Goal: Task Accomplishment & Management: Use online tool/utility

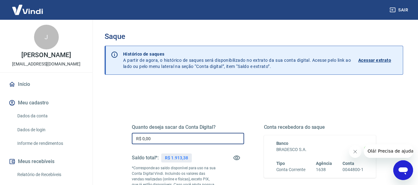
click at [161, 136] on input "R$ 0,00" at bounding box center [188, 138] width 112 height 11
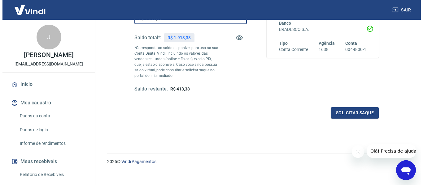
scroll to position [126, 0]
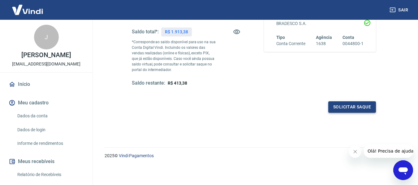
type input "R$ 1.500,00"
click at [348, 108] on button "Solicitar saque" at bounding box center [352, 106] width 48 height 11
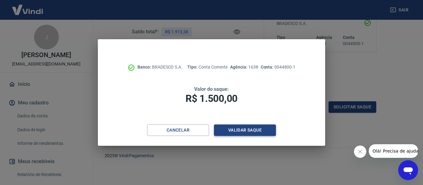
click at [239, 131] on button "Validar saque" at bounding box center [245, 130] width 62 height 11
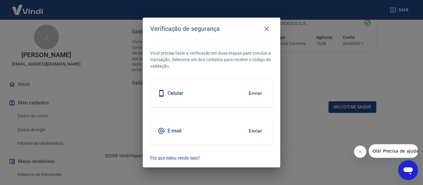
click at [252, 92] on button "Enviar" at bounding box center [255, 93] width 20 height 13
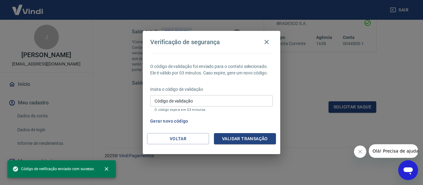
click at [201, 102] on input "Código de validação" at bounding box center [211, 100] width 122 height 11
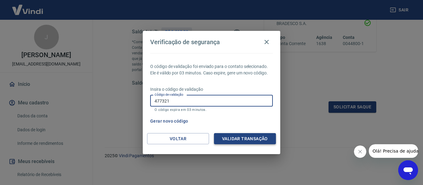
type input "477321"
click at [254, 136] on button "Validar transação" at bounding box center [245, 138] width 62 height 11
